Goal: Task Accomplishment & Management: Use online tool/utility

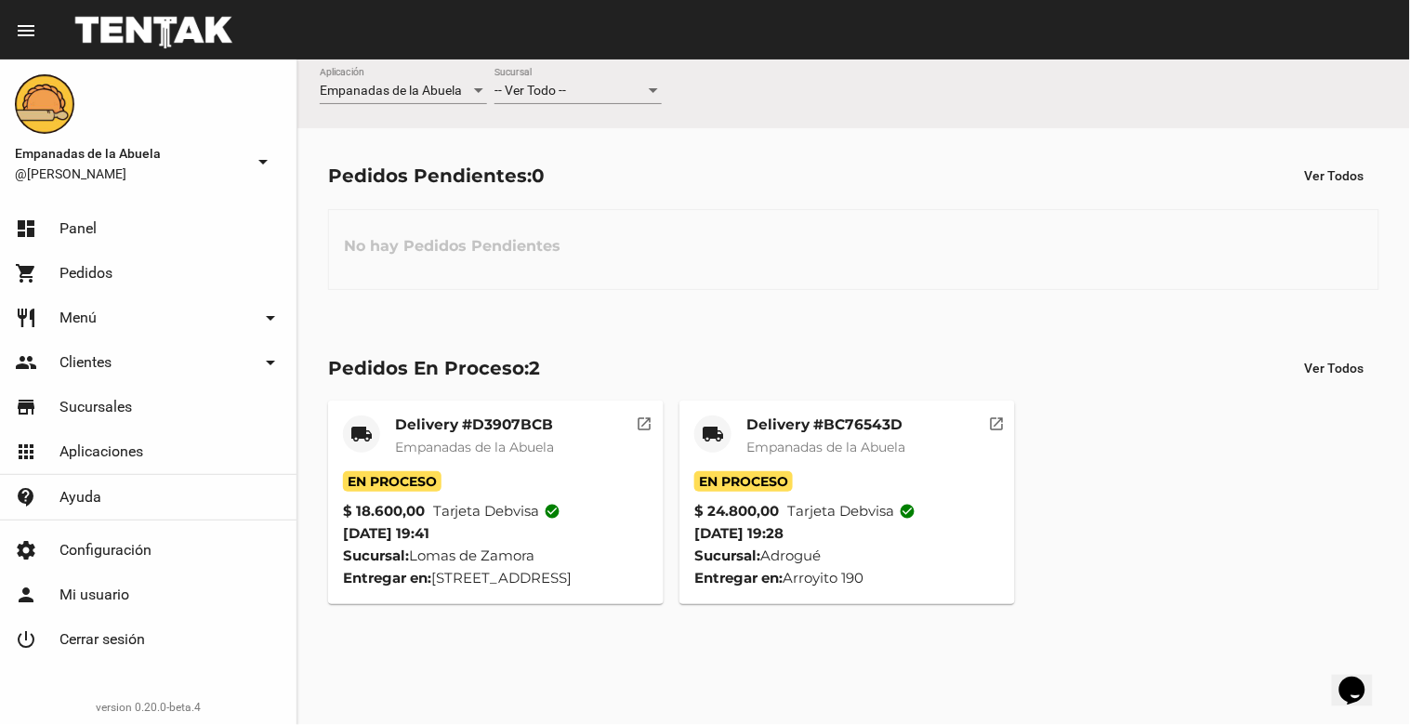
click at [571, 82] on div "-- Ver Todo -- Sucursal" at bounding box center [578, 86] width 167 height 36
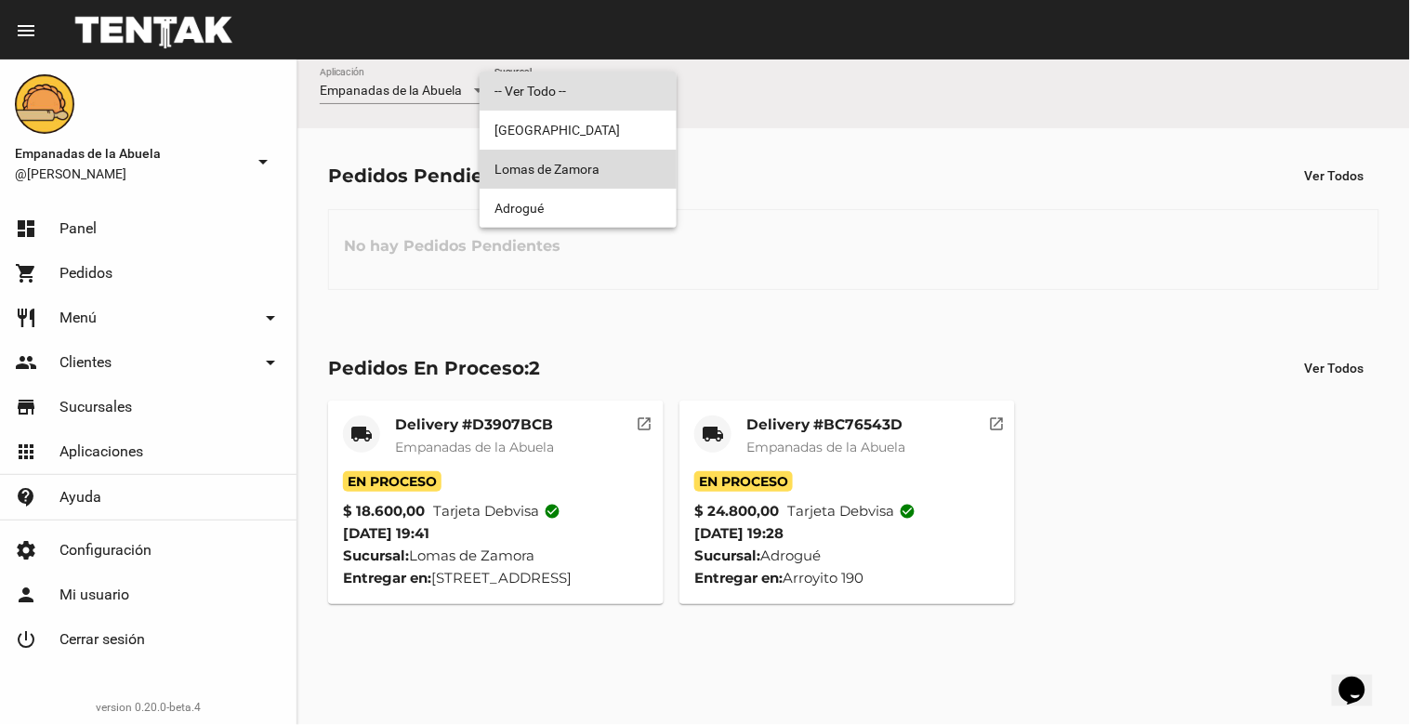
click at [553, 169] on span "Lomas de Zamora" at bounding box center [578, 169] width 167 height 39
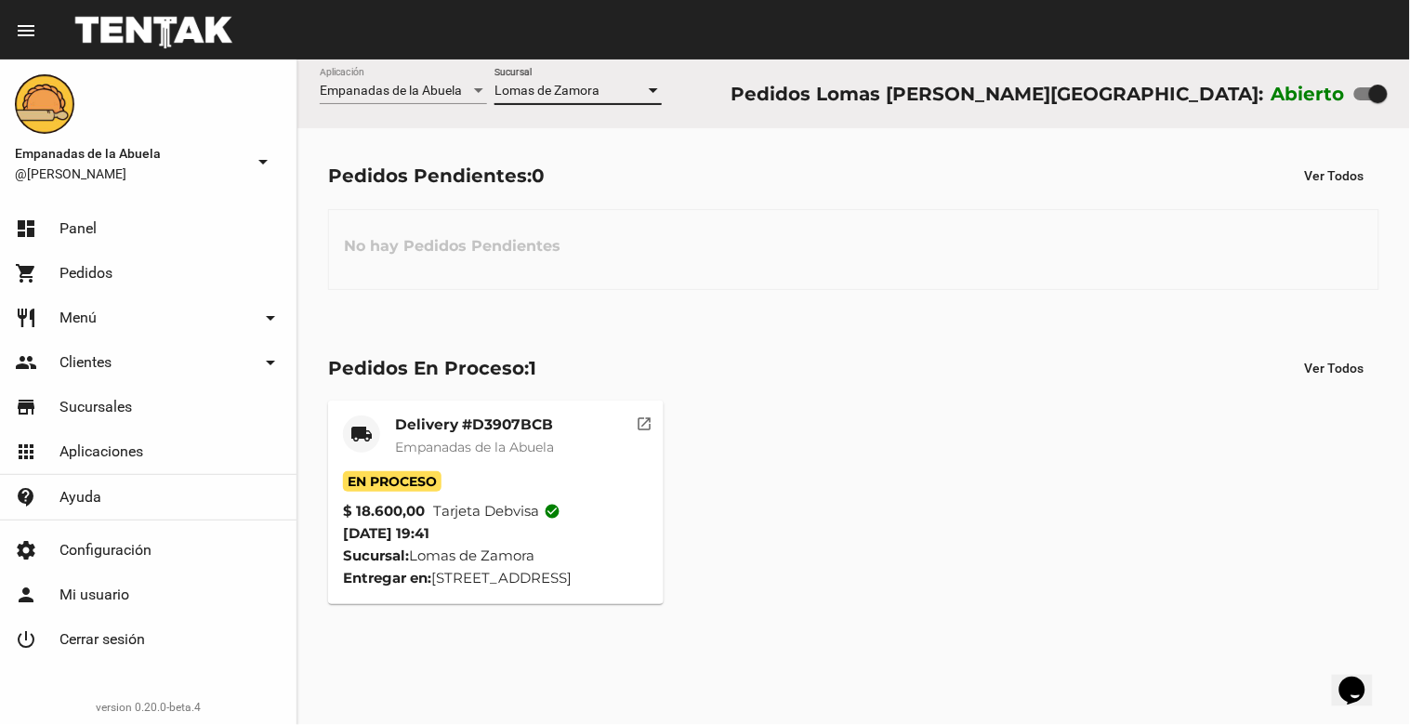
click at [565, 95] on span "Lomas de Zamora" at bounding box center [547, 90] width 105 height 15
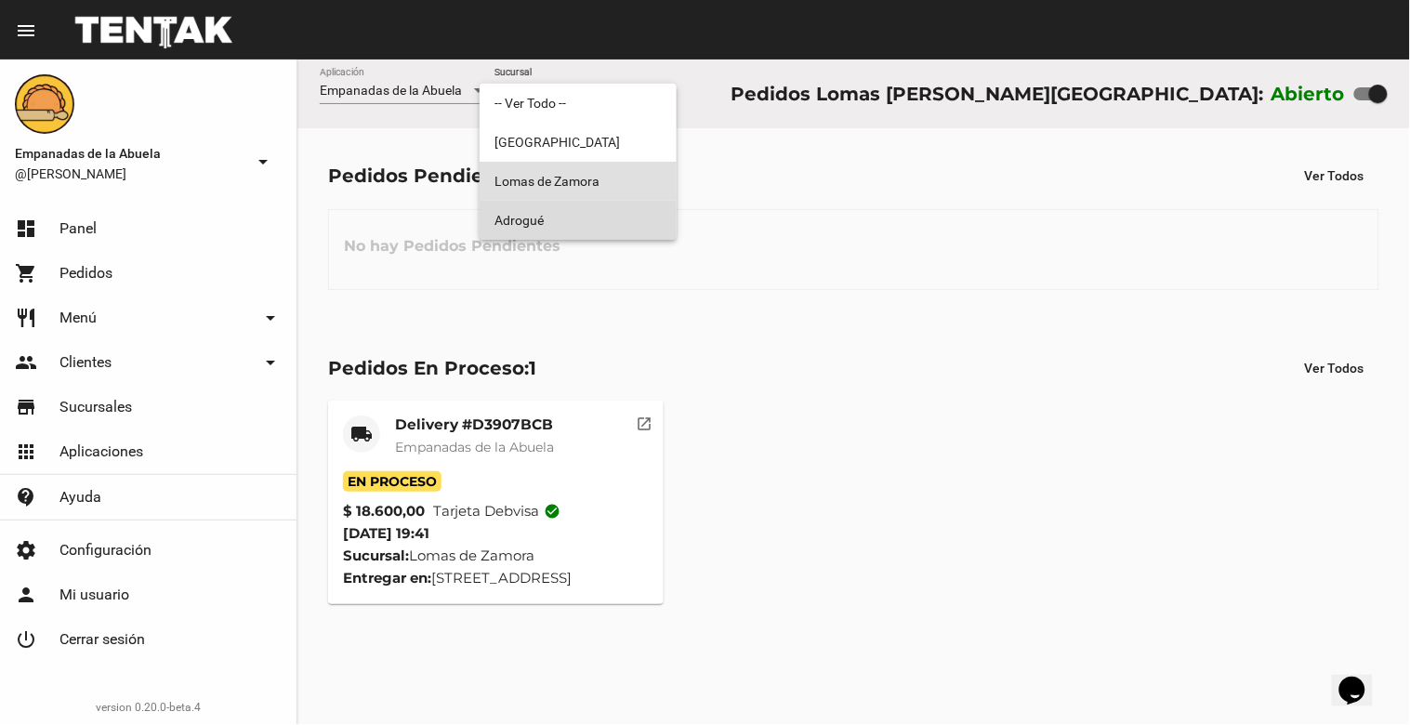
click at [552, 218] on span "Adrogué" at bounding box center [578, 220] width 167 height 39
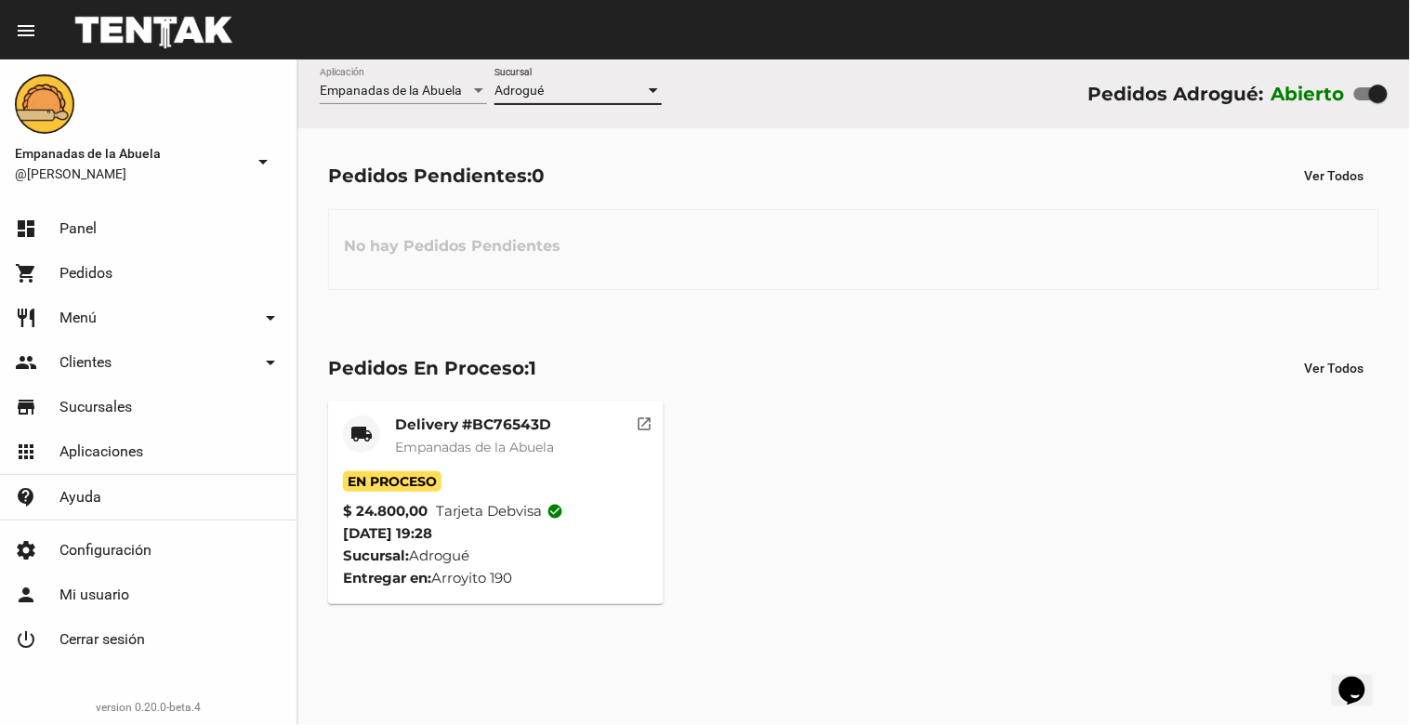
click at [562, 88] on div "Adrogué" at bounding box center [570, 91] width 151 height 15
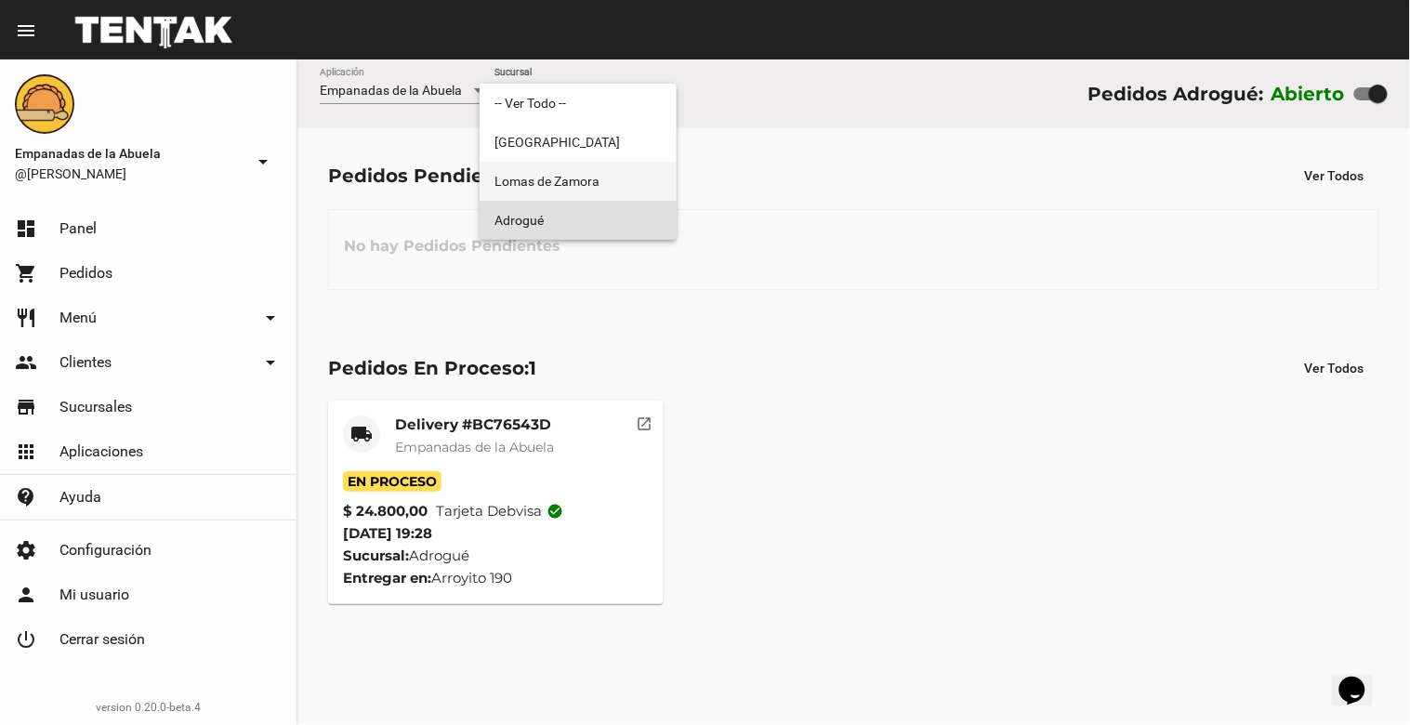
click at [565, 175] on span "Lomas de Zamora" at bounding box center [578, 181] width 167 height 39
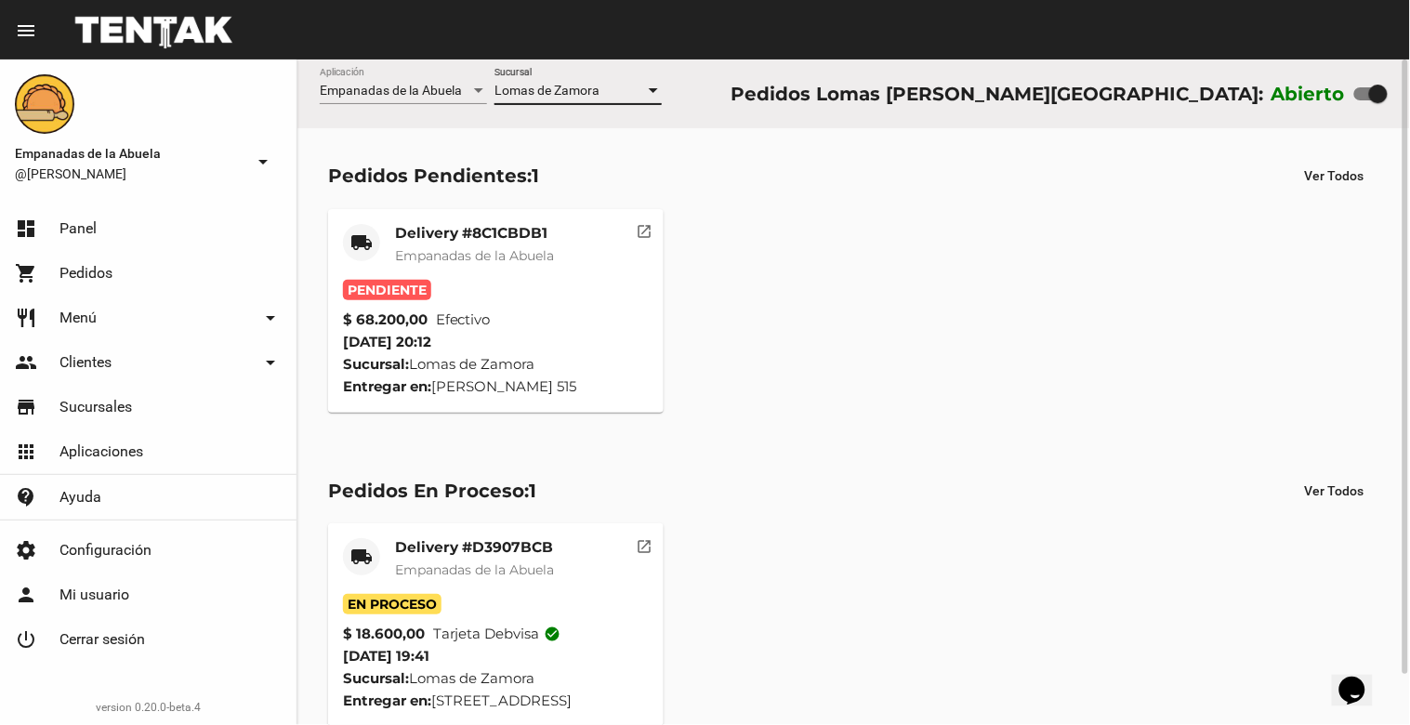
click at [465, 237] on mat-card-title "Delivery #8C1CBDB1" at bounding box center [474, 233] width 159 height 19
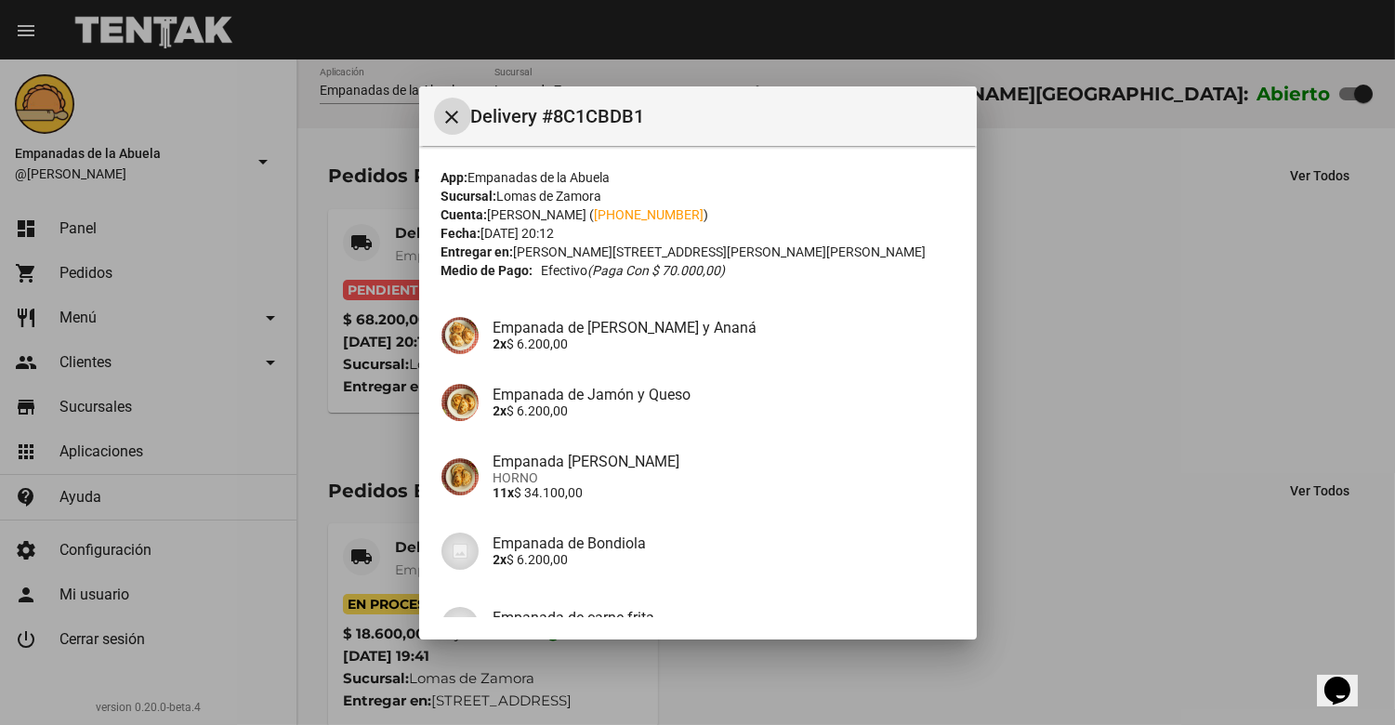
scroll to position [345, 0]
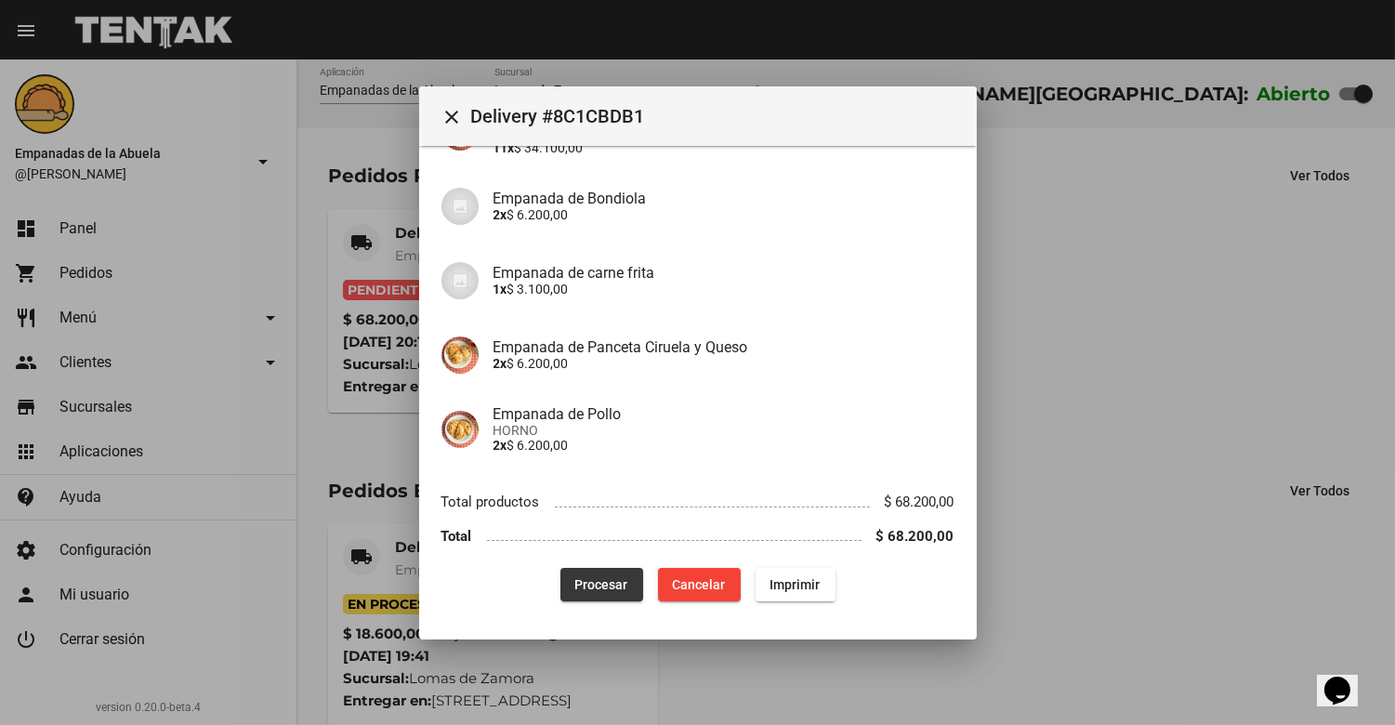
click at [582, 572] on button "Procesar" at bounding box center [602, 584] width 83 height 33
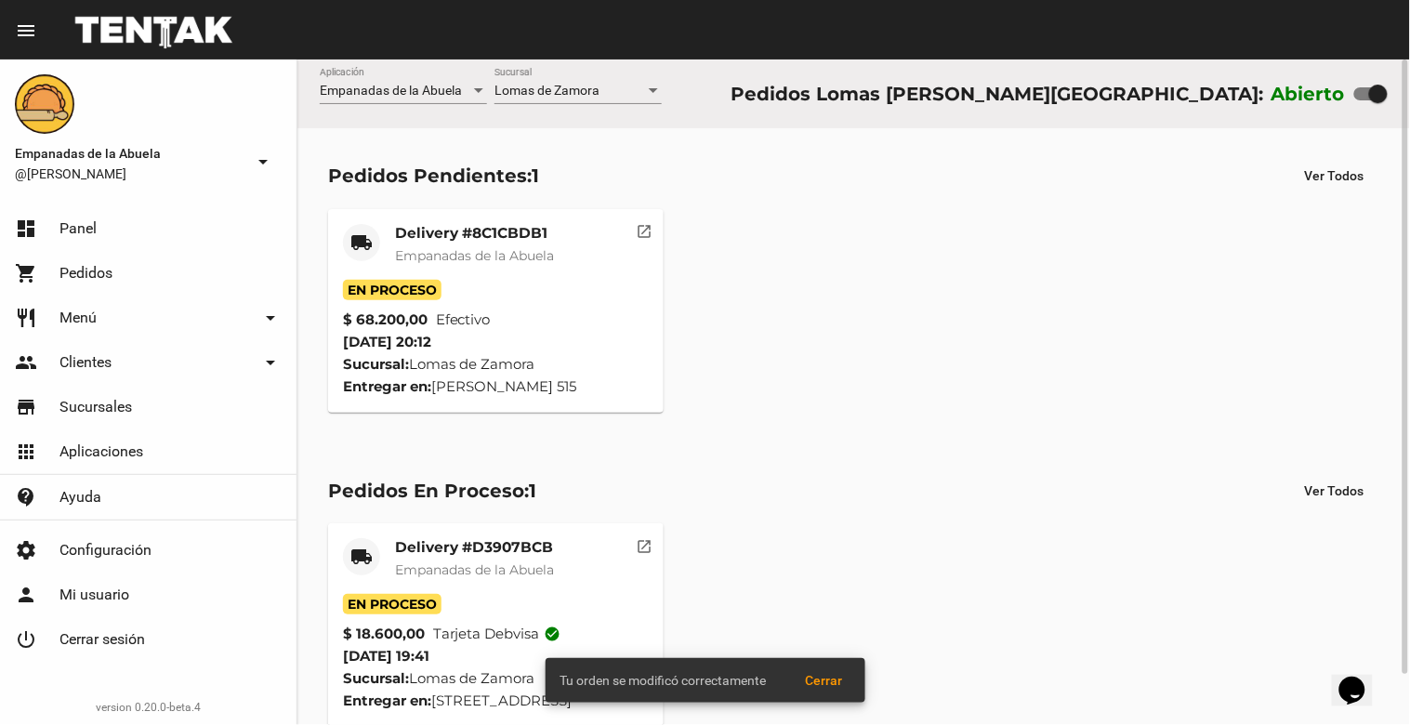
click at [461, 236] on mat-card-title "Delivery #8C1CBDB1" at bounding box center [474, 233] width 159 height 19
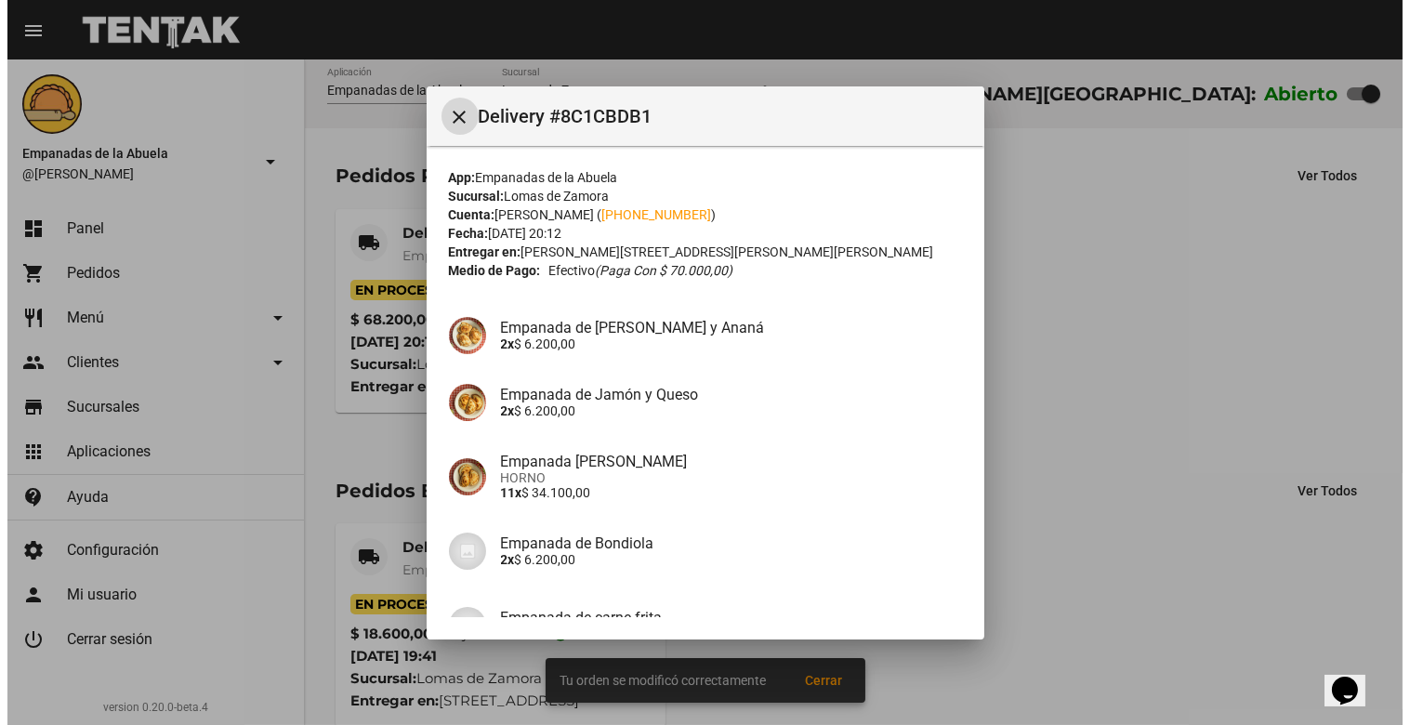
scroll to position [345, 0]
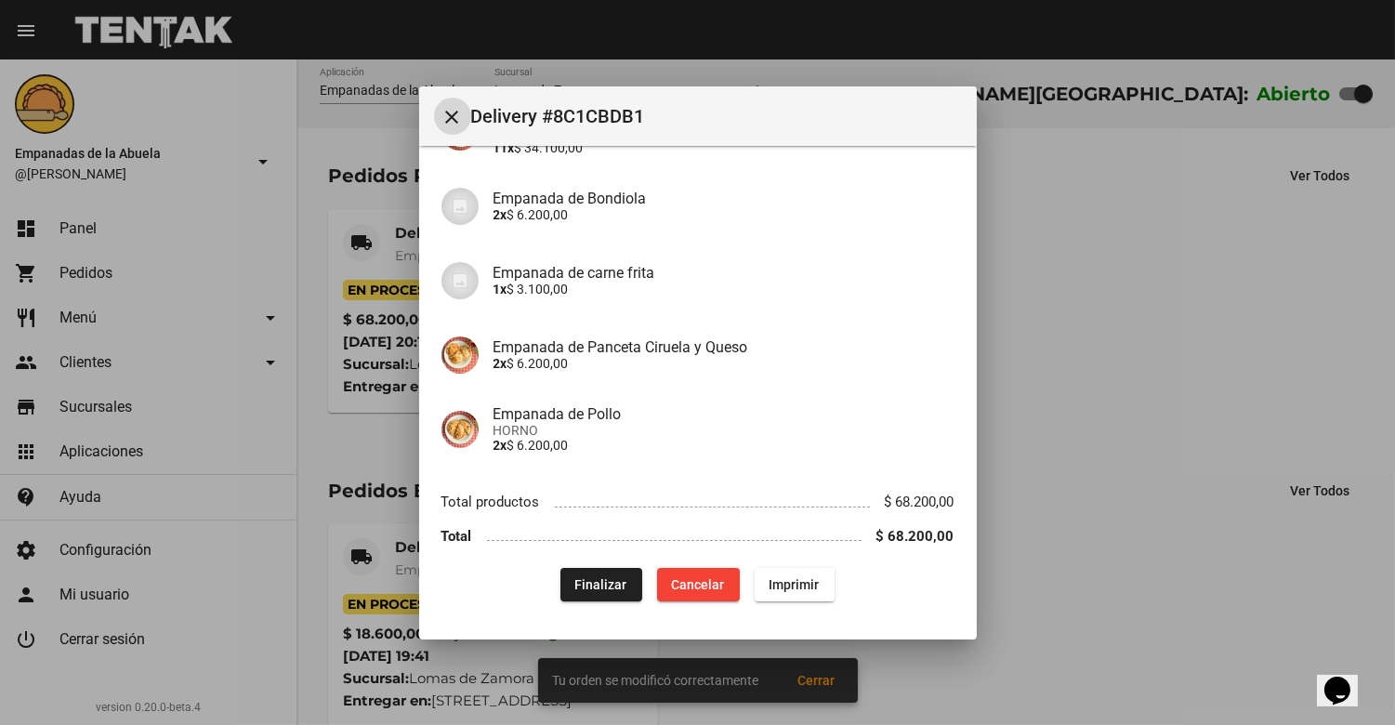
click at [784, 574] on button "Imprimir" at bounding box center [795, 584] width 80 height 33
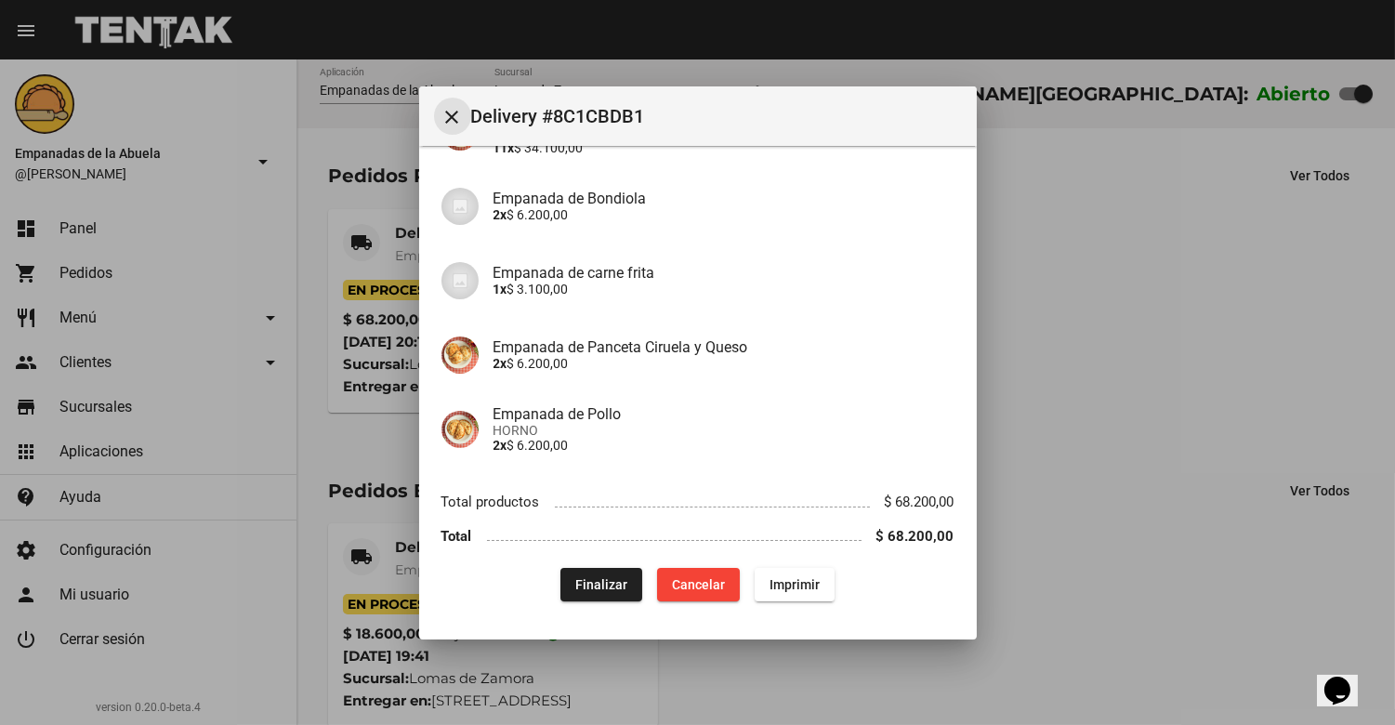
click at [469, 112] on button "close" at bounding box center [452, 116] width 37 height 37
